Goal: Task Accomplishment & Management: Use online tool/utility

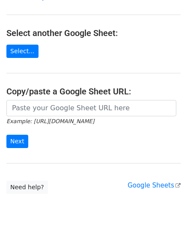
scroll to position [112, 0]
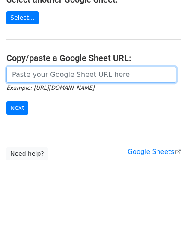
click at [31, 75] on input "url" at bounding box center [91, 74] width 170 height 16
paste input "[URL][DOMAIN_NAME]"
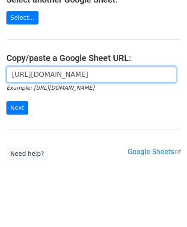
scroll to position [0, 185]
type input "[URL][DOMAIN_NAME]"
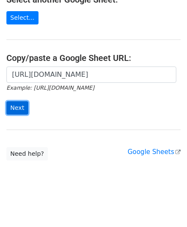
click at [19, 104] on input "Next" at bounding box center [17, 107] width 22 height 13
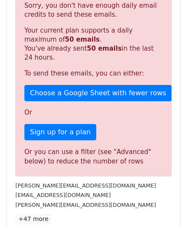
scroll to position [289, 0]
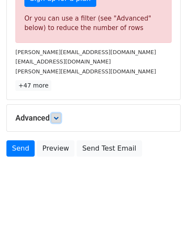
click at [61, 117] on link at bounding box center [55, 117] width 9 height 9
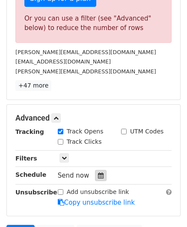
click at [98, 173] on icon at bounding box center [101, 175] width 6 height 6
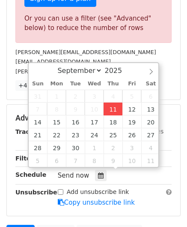
type input "[DATE] 12:00"
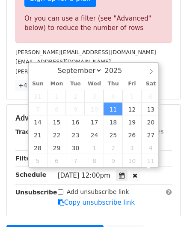
scroll to position [0, 0]
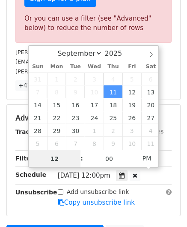
paste input "8"
type input "8"
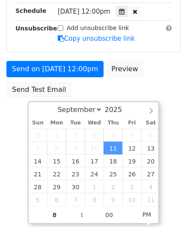
type input "[DATE] 20:00"
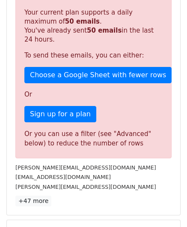
scroll to position [393, 0]
